Goal: Information Seeking & Learning: Learn about a topic

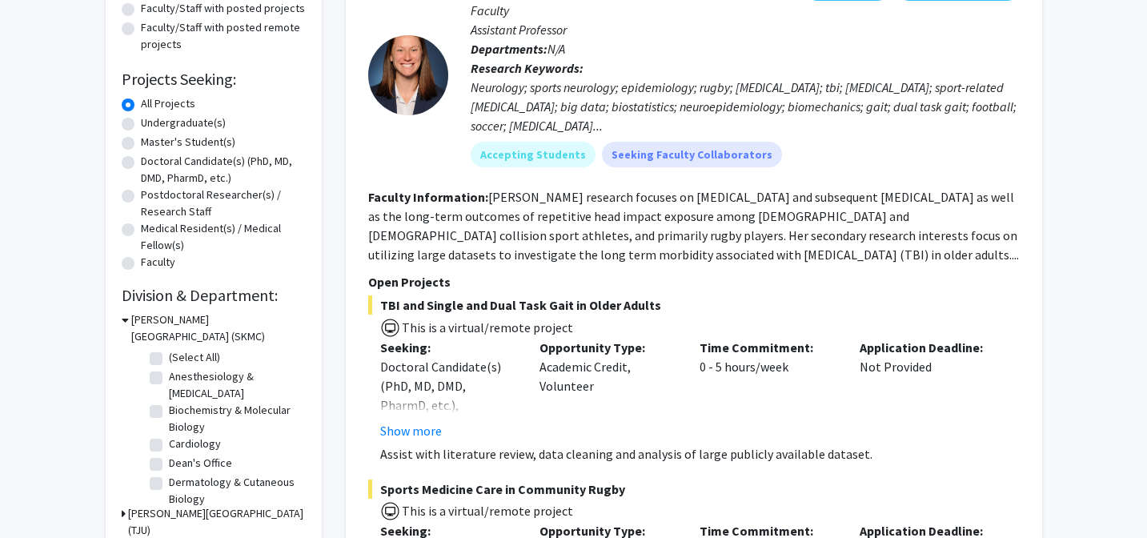
scroll to position [204, 0]
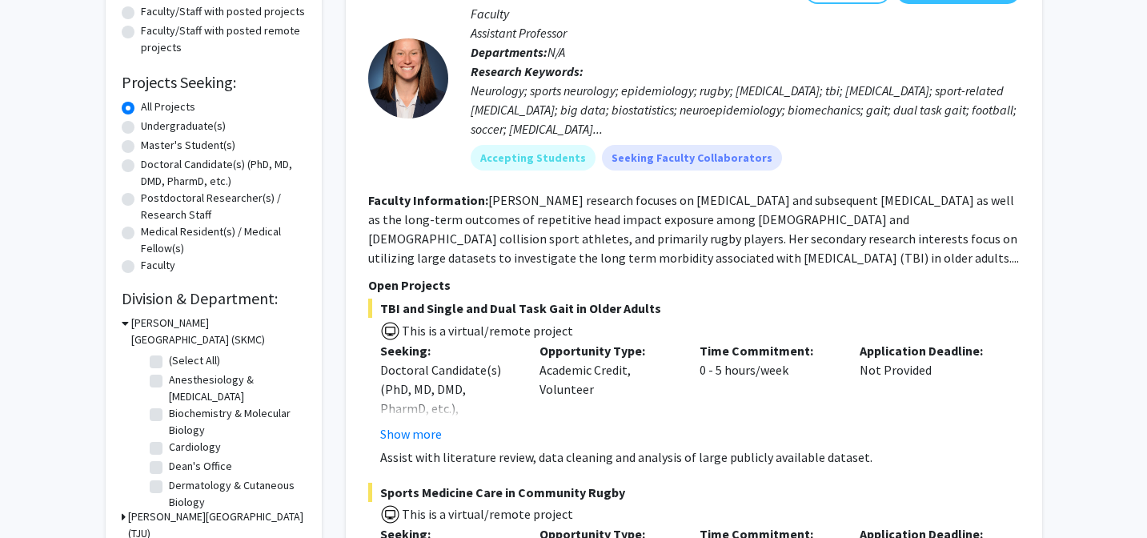
click at [141, 170] on label "Doctoral Candidate(s) (PhD, MD, DMD, PharmD, etc.)" at bounding box center [223, 173] width 165 height 34
click at [141, 166] on input "Doctoral Candidate(s) (PhD, MD, DMD, PharmD, etc.)" at bounding box center [146, 161] width 10 height 10
radio input "true"
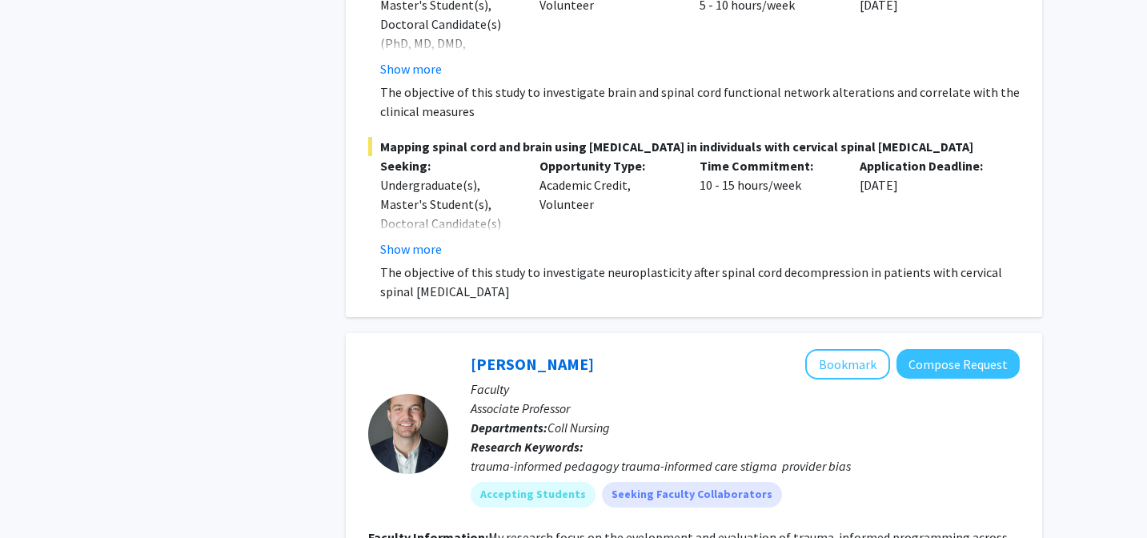
scroll to position [11279, 0]
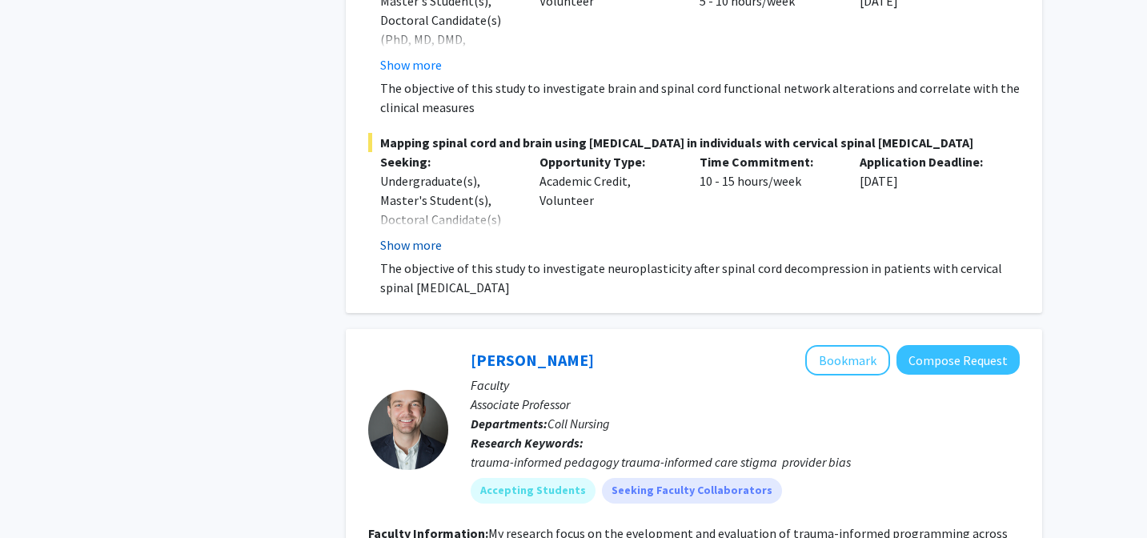
click at [387, 246] on button "Show more" at bounding box center [411, 244] width 62 height 19
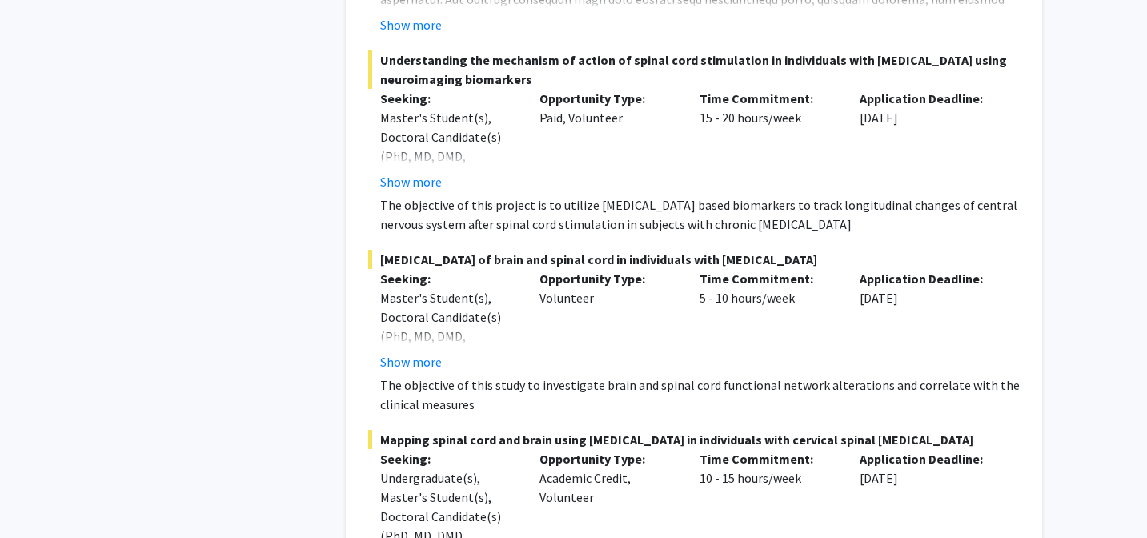
scroll to position [10964, 0]
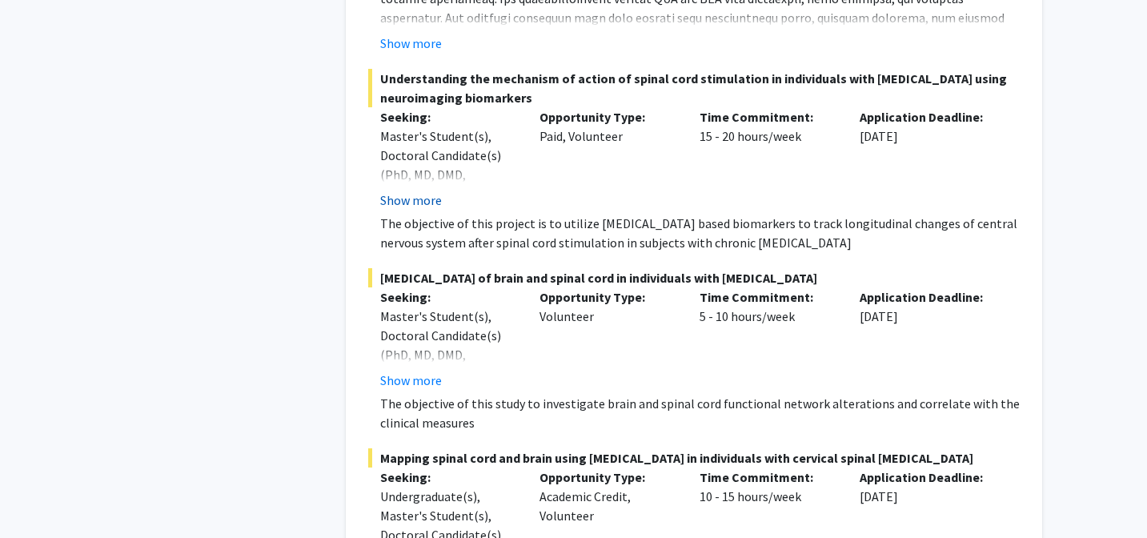
click at [408, 198] on button "Show more" at bounding box center [411, 199] width 62 height 19
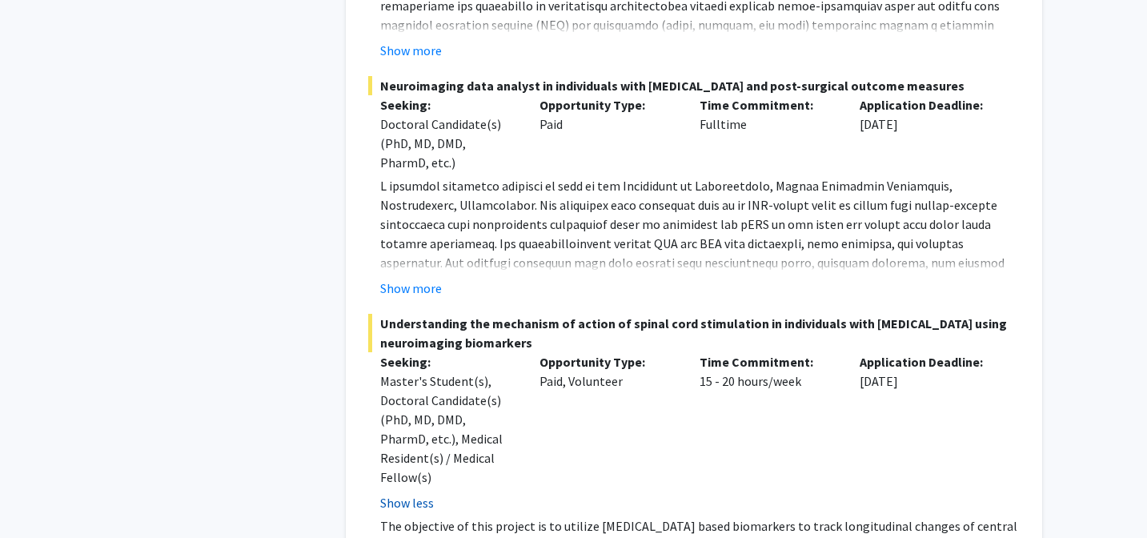
scroll to position [10710, 0]
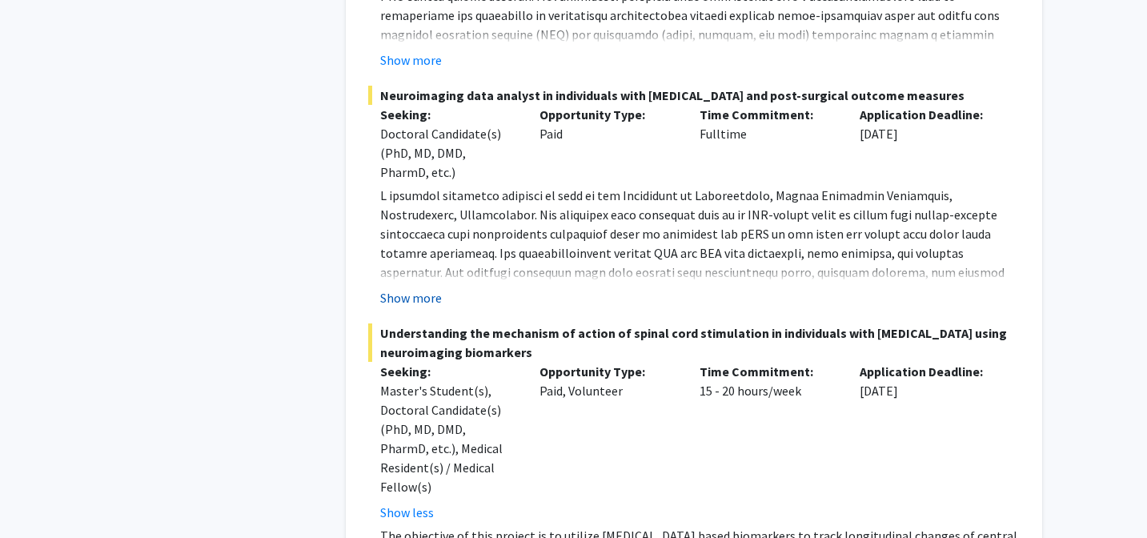
click at [402, 299] on button "Show more" at bounding box center [411, 297] width 62 height 19
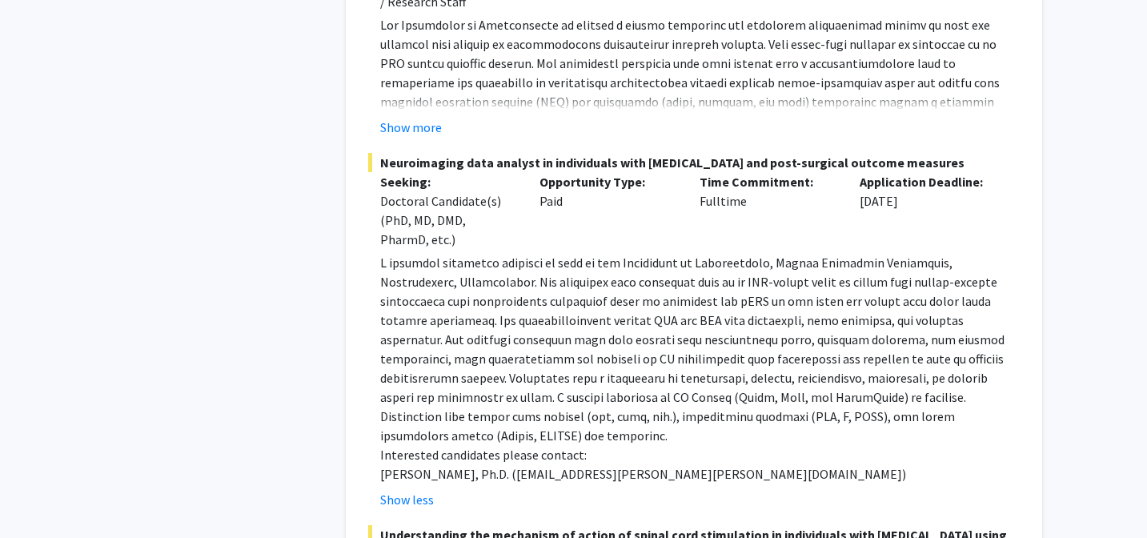
scroll to position [10619, 0]
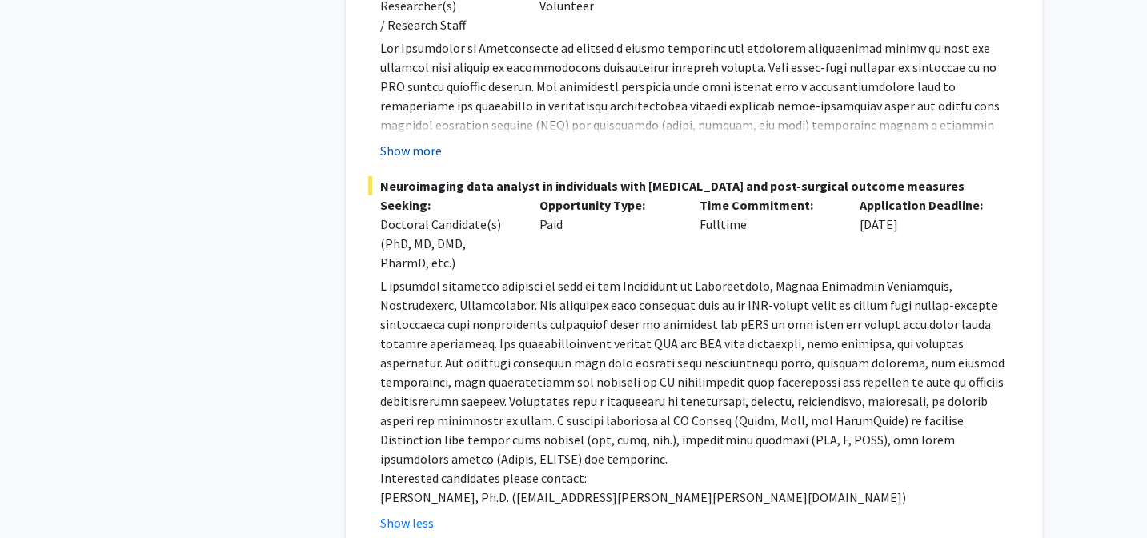
click at [396, 158] on button "Show more" at bounding box center [411, 150] width 62 height 19
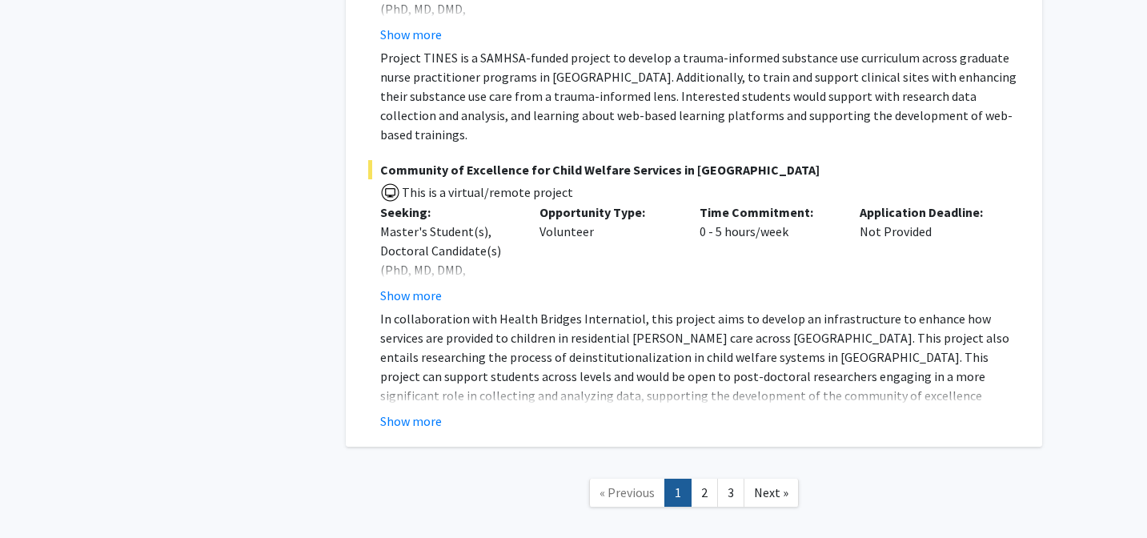
scroll to position [12500, 0]
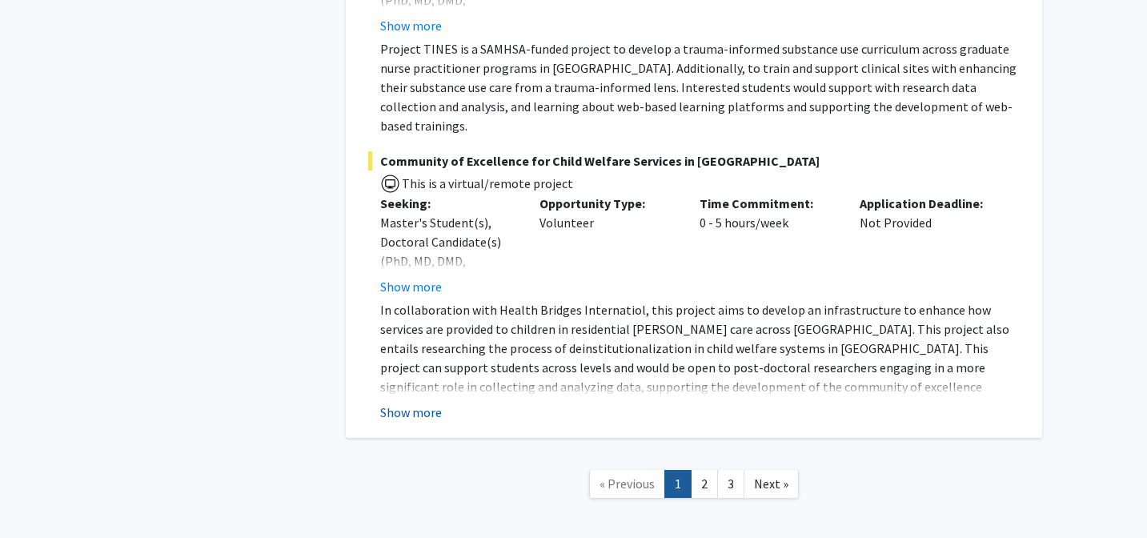
click at [399, 403] on button "Show more" at bounding box center [411, 412] width 62 height 19
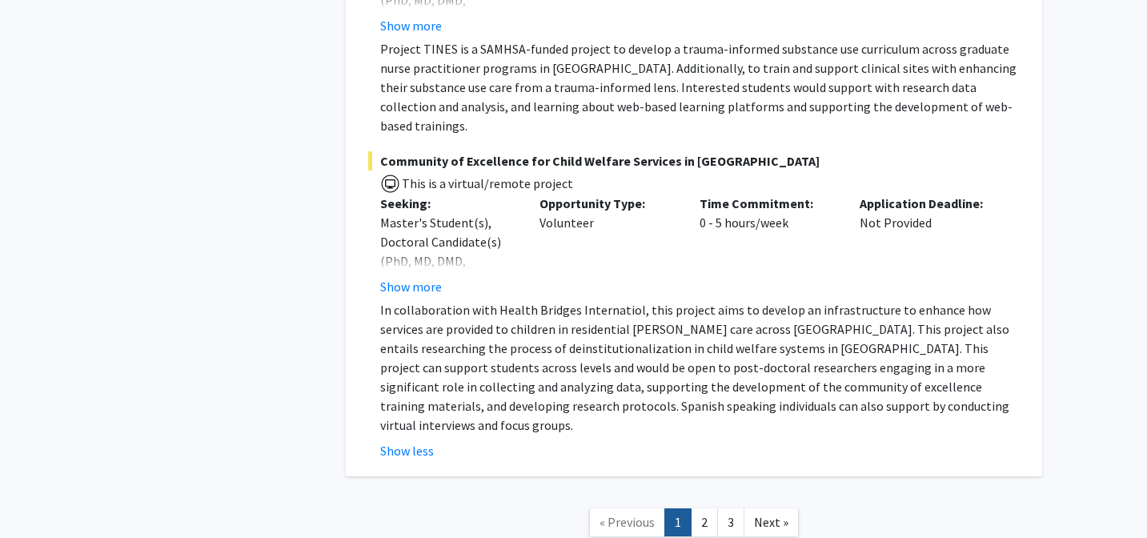
click at [402, 221] on div "Community of Excellence for Child Welfare Services in [GEOGRAPHIC_DATA] This is…" at bounding box center [693, 305] width 651 height 309
click at [402, 277] on button "Show more" at bounding box center [411, 286] width 62 height 19
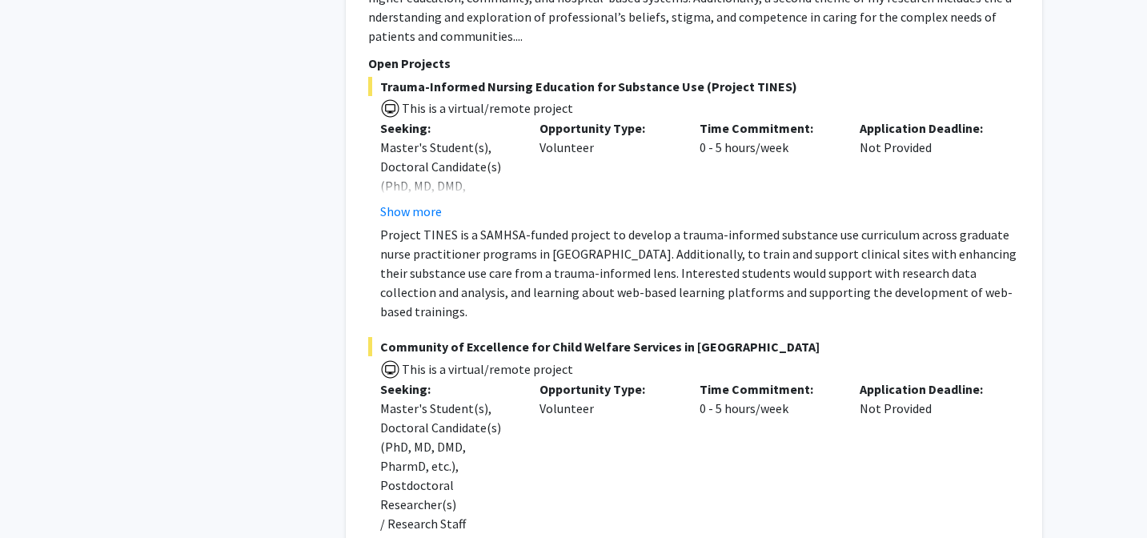
scroll to position [12577, 0]
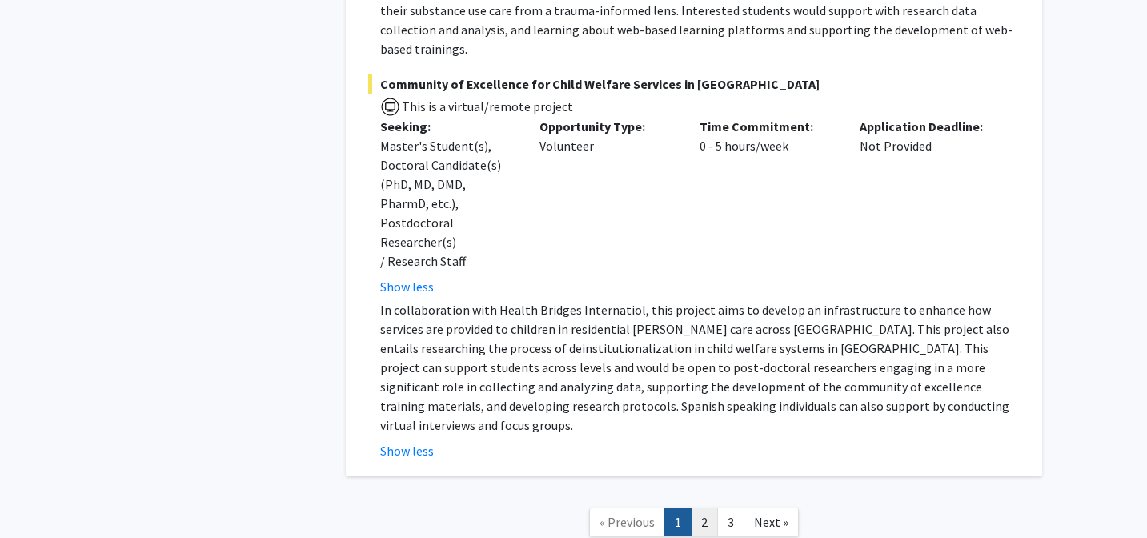
click at [707, 508] on link "2" at bounding box center [704, 522] width 27 height 28
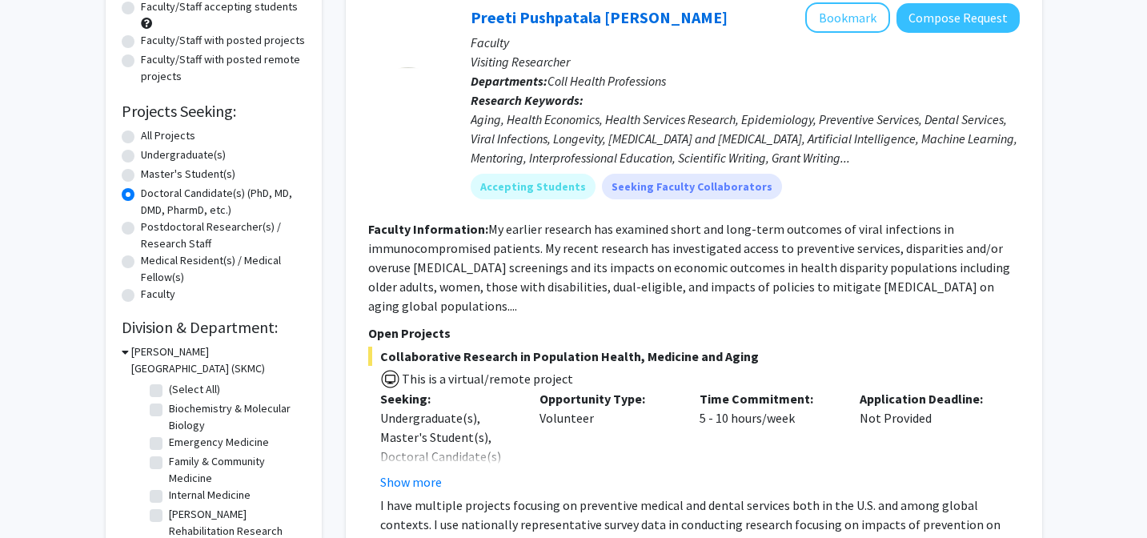
scroll to position [307, 0]
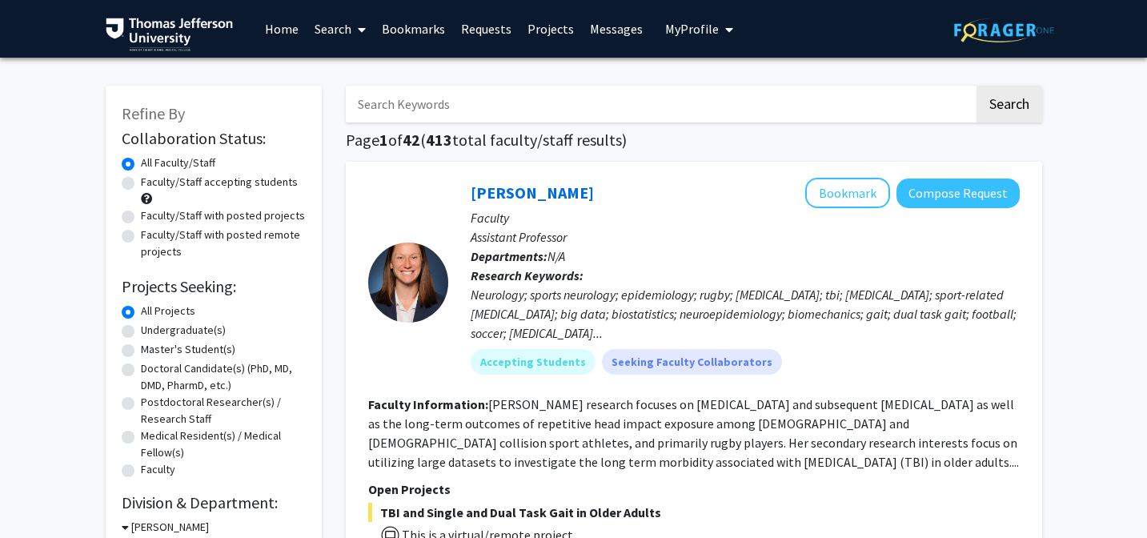
click at [141, 372] on label "Doctoral Candidate(s) (PhD, MD, DMD, PharmD, etc.)" at bounding box center [223, 377] width 165 height 34
click at [141, 371] on input "Doctoral Candidate(s) (PhD, MD, DMD, PharmD, etc.)" at bounding box center [146, 365] width 10 height 10
radio input "true"
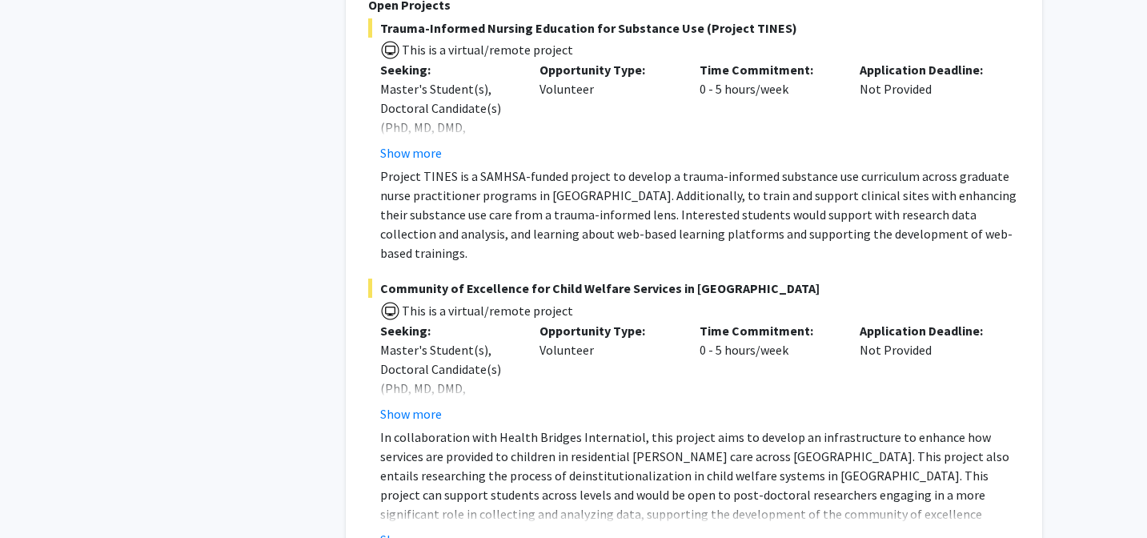
scroll to position [12077, 0]
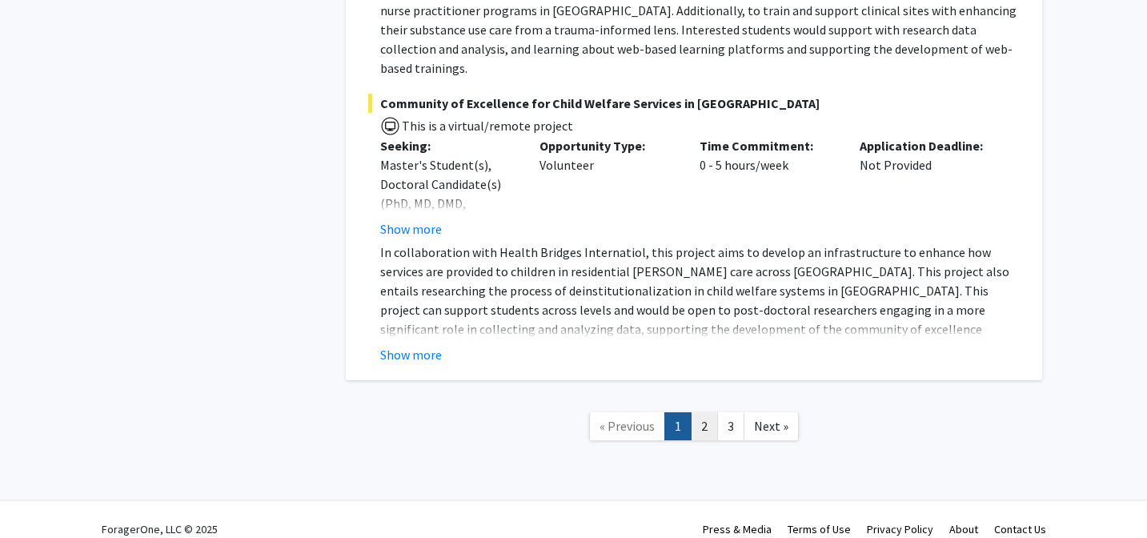
click at [705, 412] on link "2" at bounding box center [704, 426] width 27 height 28
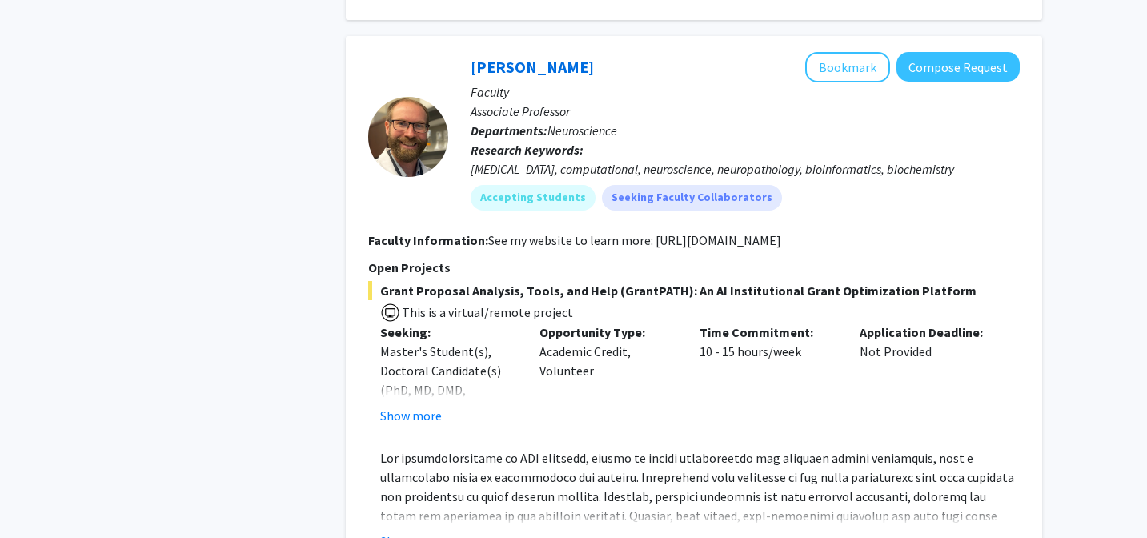
scroll to position [2012, 0]
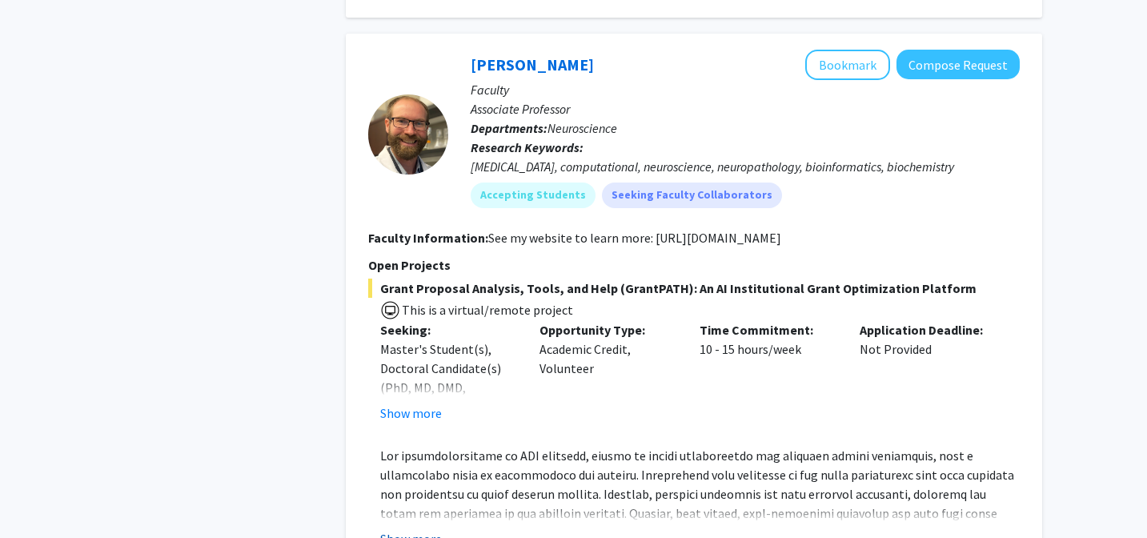
click at [400, 529] on button "Show more" at bounding box center [411, 538] width 62 height 19
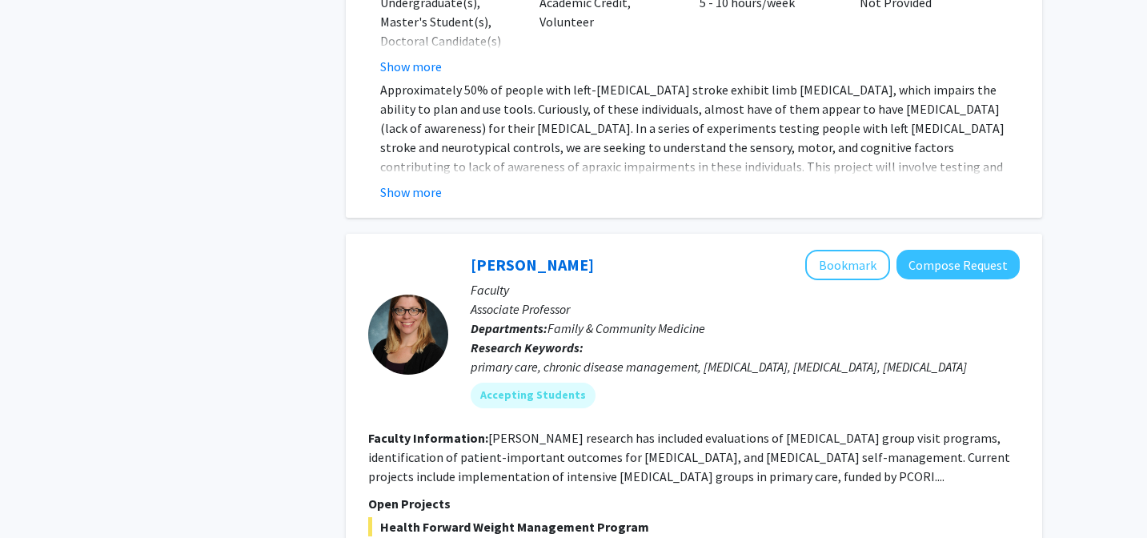
scroll to position [4597, 0]
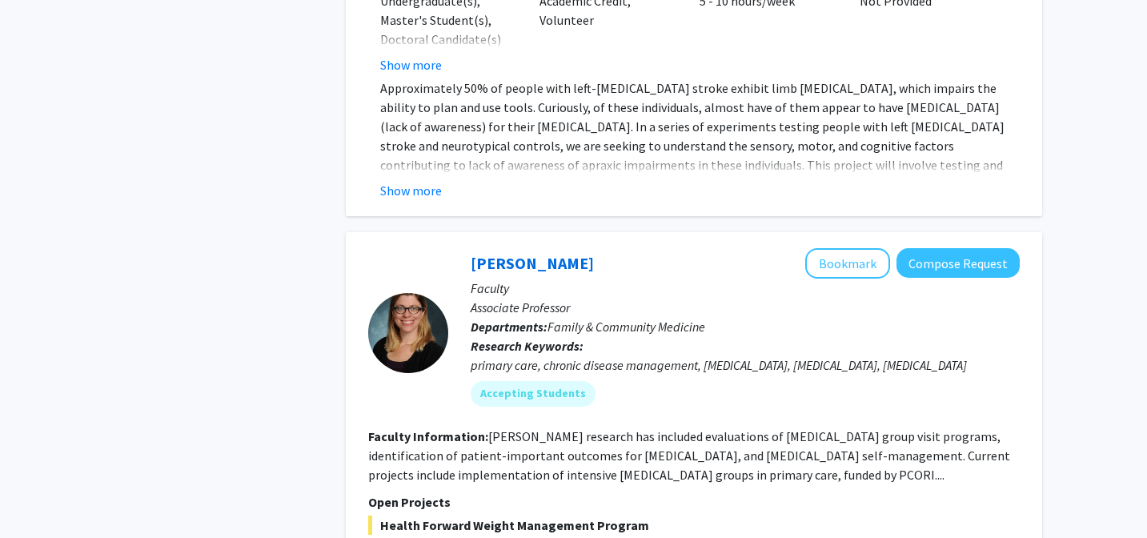
click at [591, 428] on fg-read-more "[PERSON_NAME] research has included evaluations of [MEDICAL_DATA] group visit p…" at bounding box center [689, 455] width 642 height 54
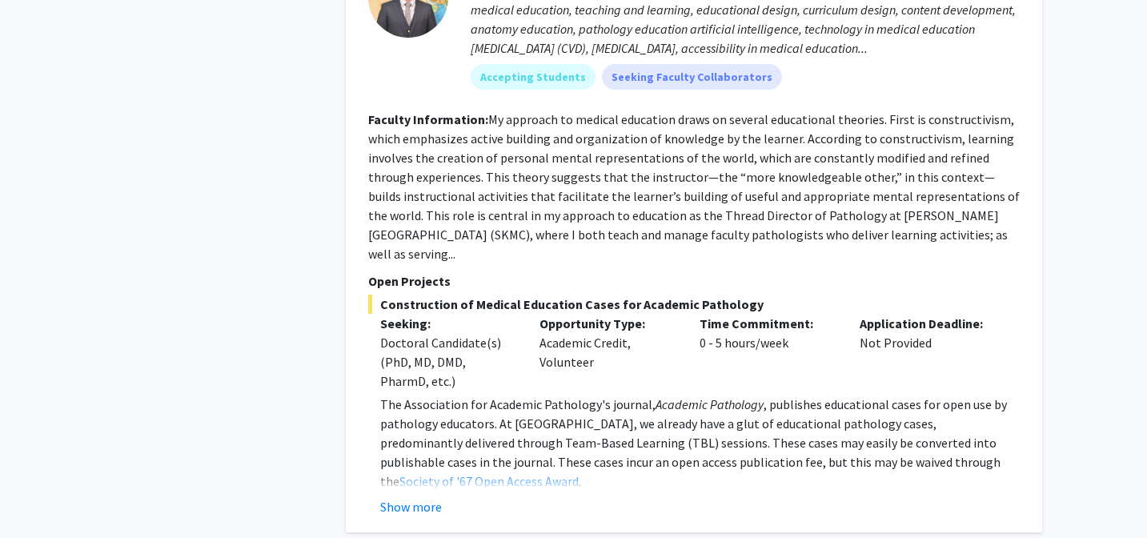
scroll to position [6478, 0]
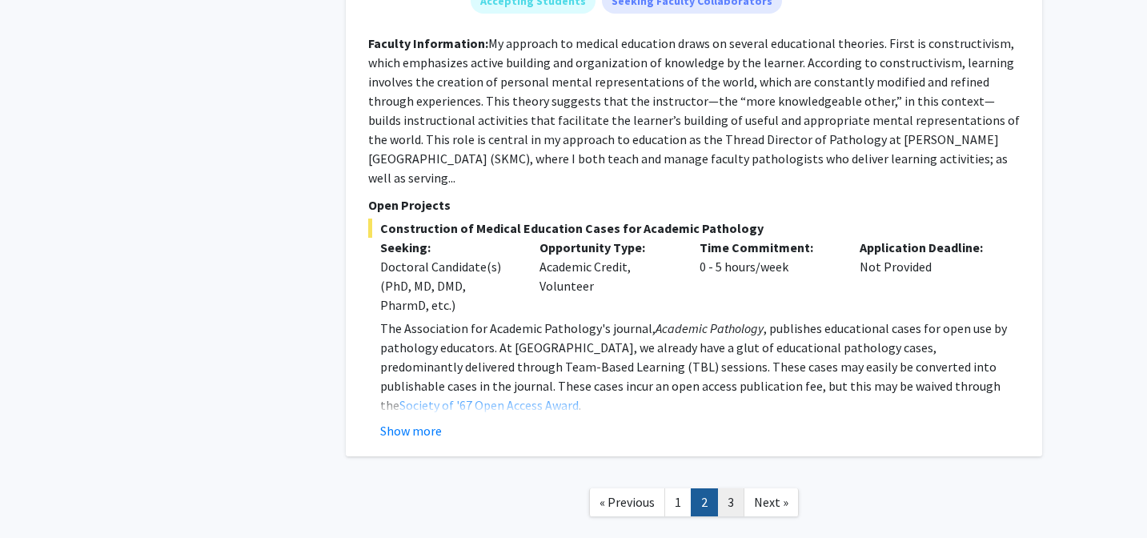
click at [732, 488] on link "3" at bounding box center [730, 502] width 27 height 28
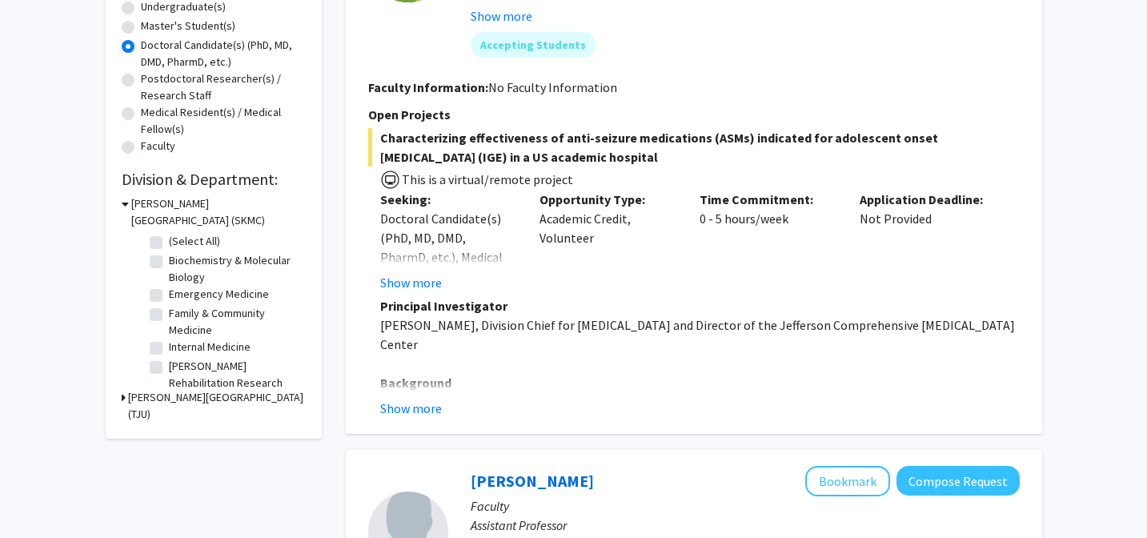
scroll to position [353, 0]
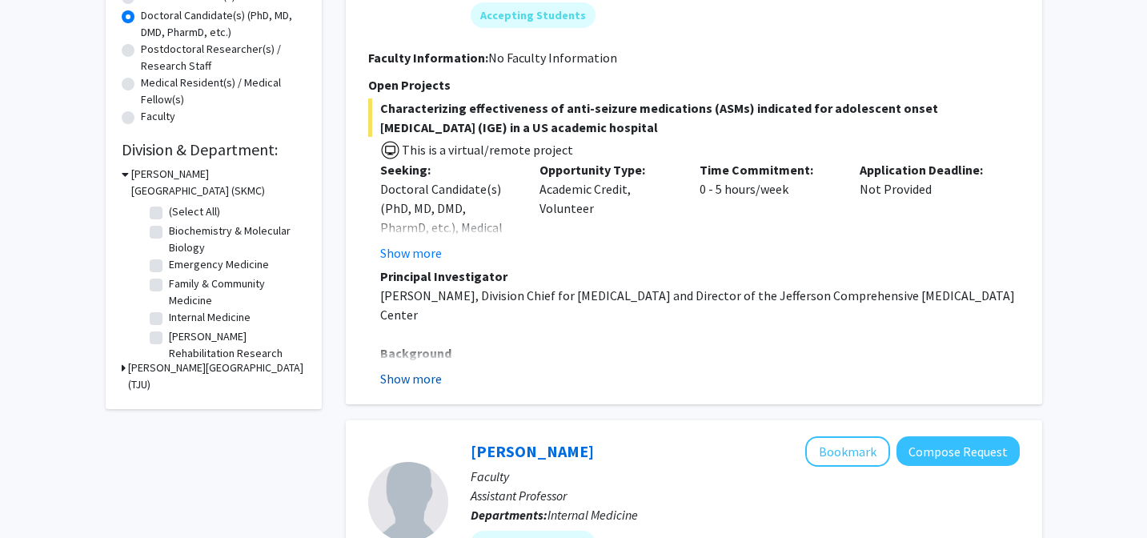
click at [406, 378] on button "Show more" at bounding box center [411, 378] width 62 height 19
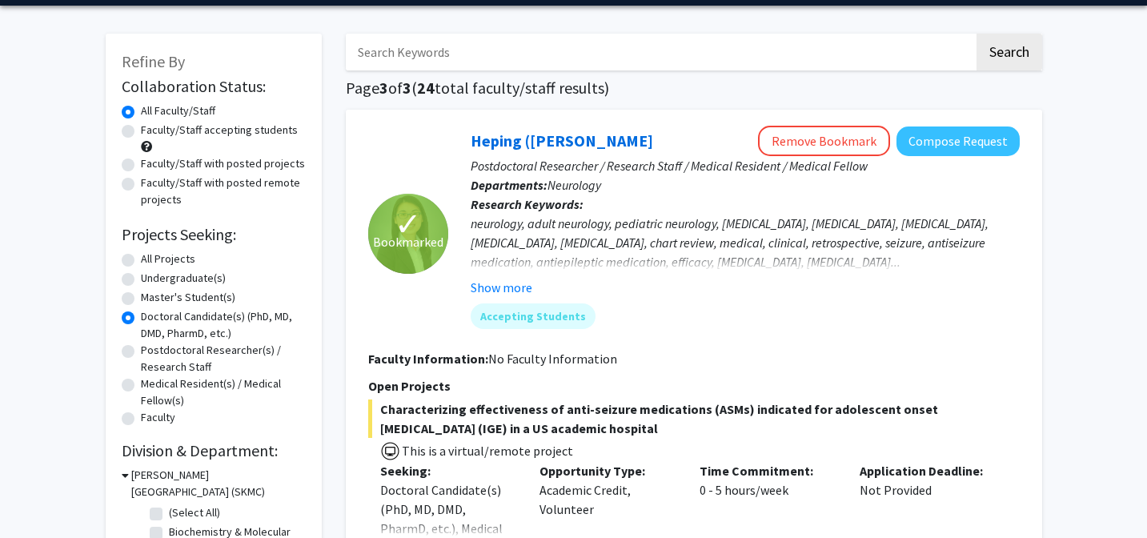
scroll to position [0, 0]
